Goal: Check status: Check status

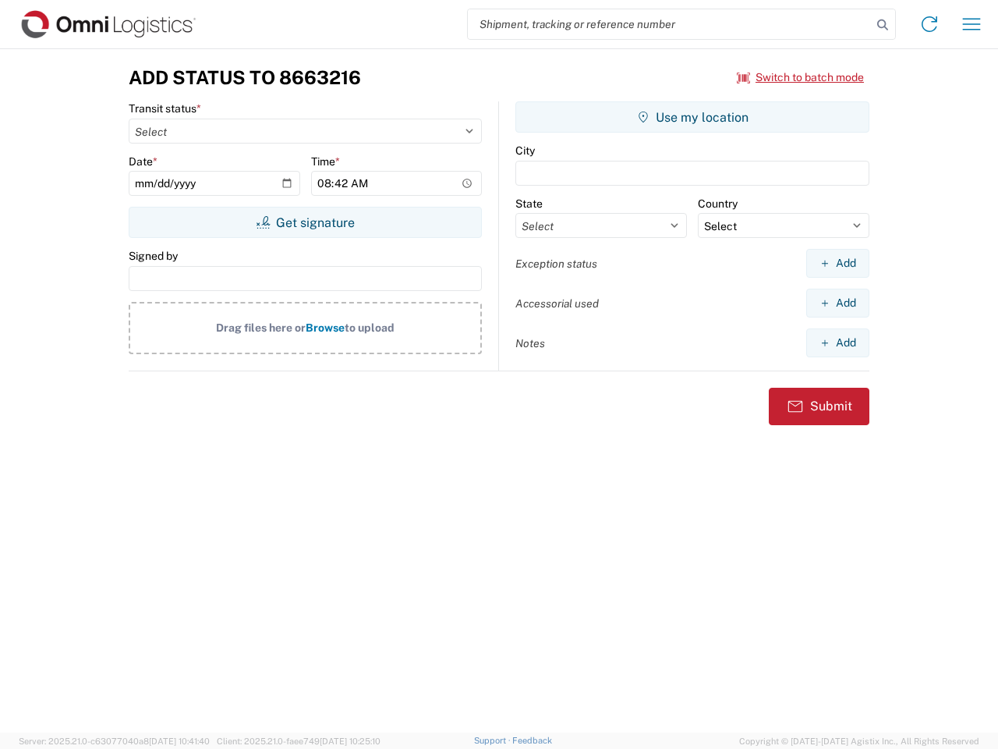
click at [670, 24] on input "search" at bounding box center [670, 24] width 404 height 30
click at [883, 25] on icon at bounding box center [883, 25] width 22 height 22
click at [929, 24] on icon at bounding box center [929, 24] width 25 height 25
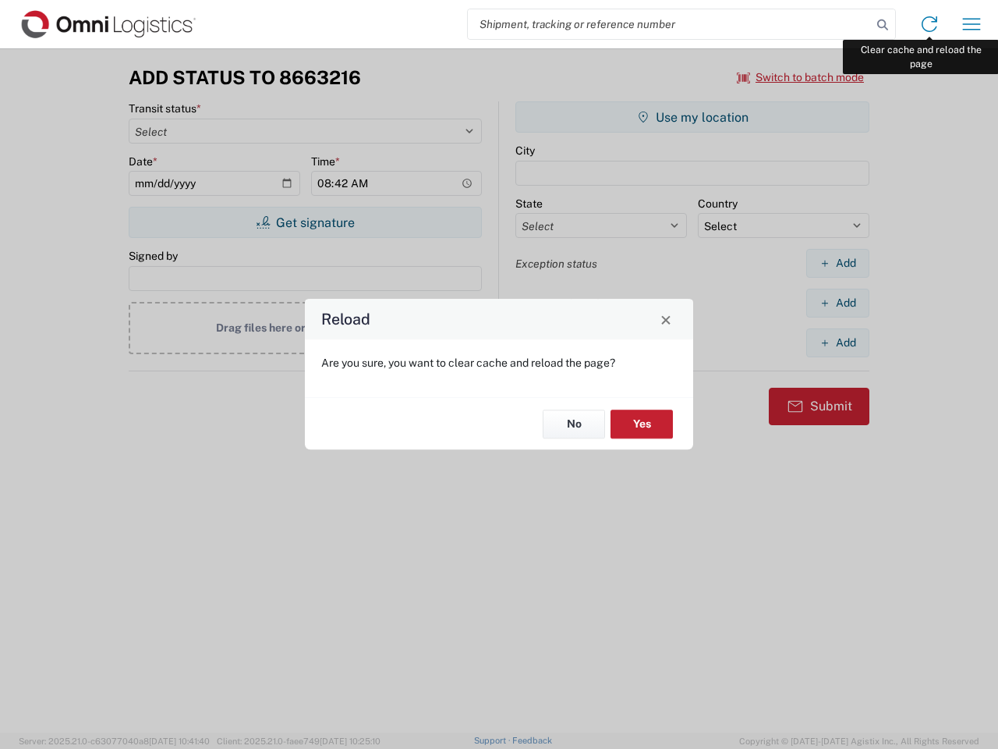
click at [972, 24] on div "Reload Are you sure, you want to clear cache and reload the page? No Yes" at bounding box center [499, 374] width 998 height 749
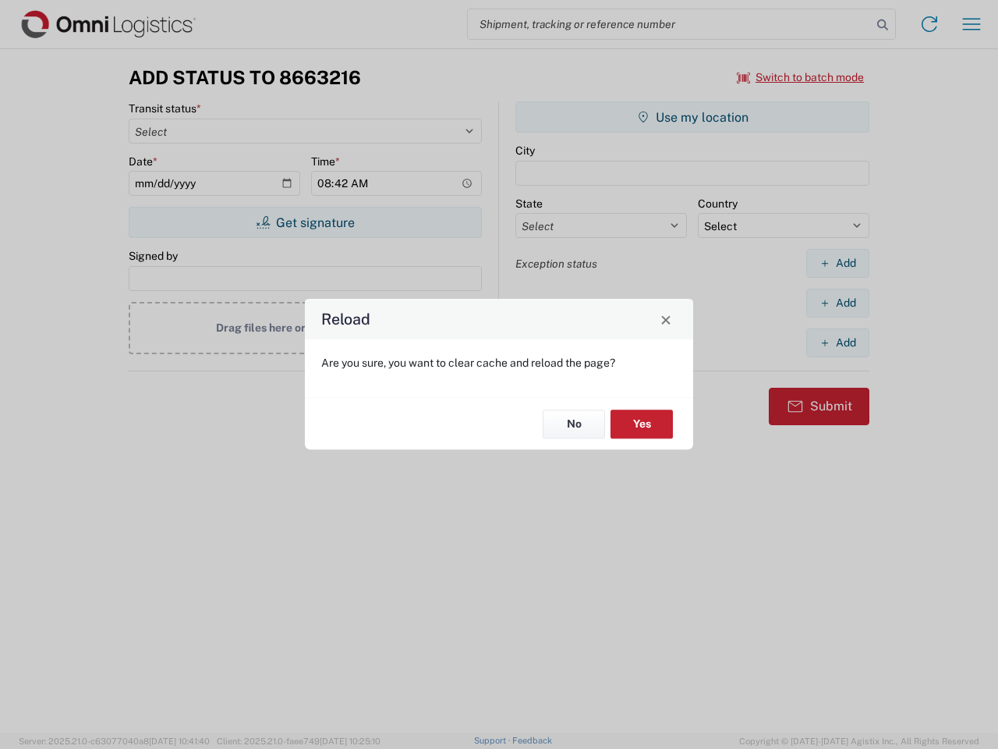
click at [801, 77] on div "Reload Are you sure, you want to clear cache and reload the page? No Yes" at bounding box center [499, 374] width 998 height 749
click at [305, 222] on div "Reload Are you sure, you want to clear cache and reload the page? No Yes" at bounding box center [499, 374] width 998 height 749
click at [692, 117] on div "Reload Are you sure, you want to clear cache and reload the page? No Yes" at bounding box center [499, 374] width 998 height 749
click at [837, 263] on div "Reload Are you sure, you want to clear cache and reload the page? No Yes" at bounding box center [499, 374] width 998 height 749
click at [837, 303] on div "Reload Are you sure, you want to clear cache and reload the page? No Yes" at bounding box center [499, 374] width 998 height 749
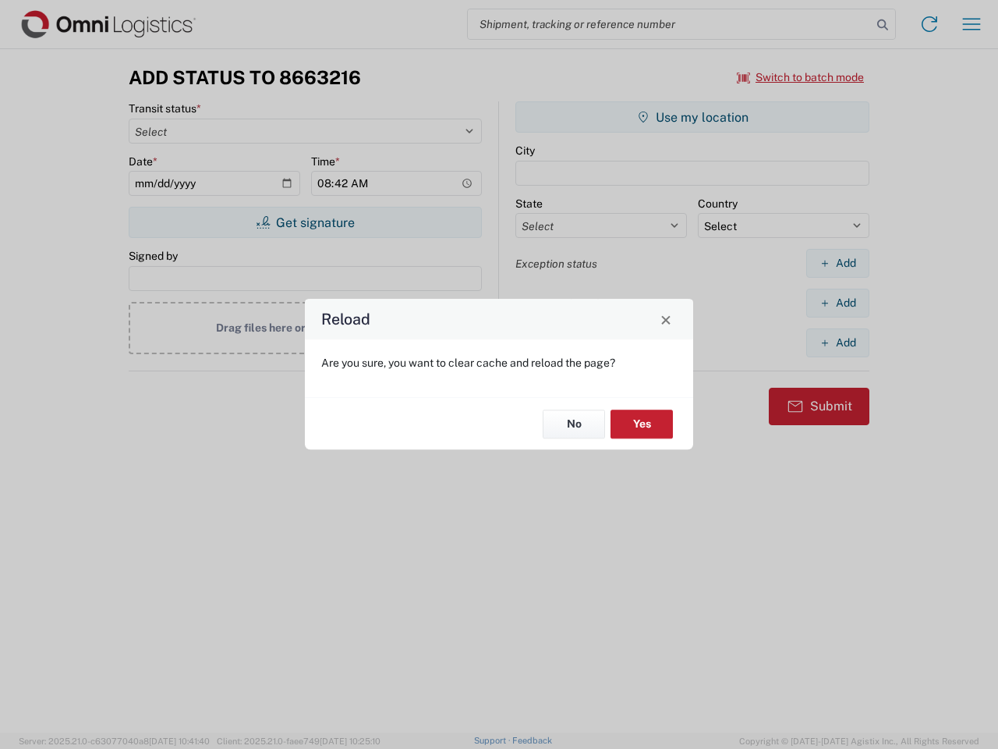
click at [837, 342] on div "Reload Are you sure, you want to clear cache and reload the page? No Yes" at bounding box center [499, 374] width 998 height 749
